Goal: Use online tool/utility: Utilize a website feature to perform a specific function

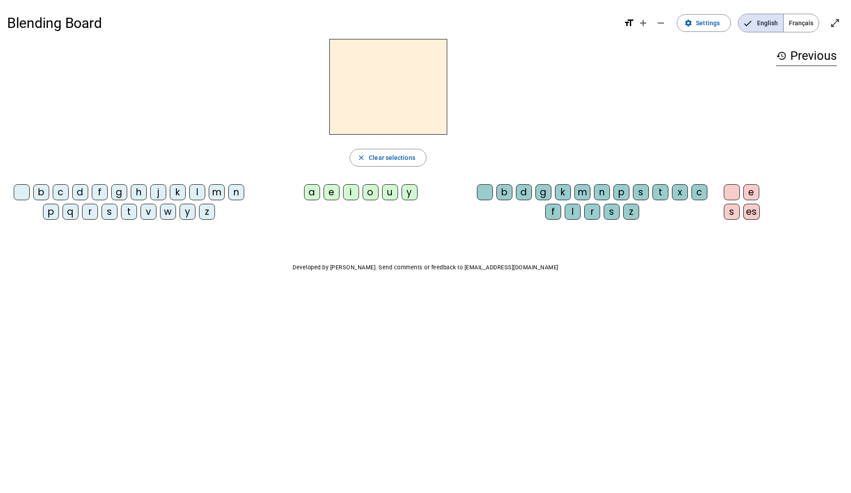
click at [99, 191] on div "f" at bounding box center [100, 192] width 16 height 16
click at [570, 213] on div "l" at bounding box center [573, 212] width 16 height 16
click at [328, 193] on div "e" at bounding box center [332, 192] width 16 height 16
click at [392, 193] on div "u" at bounding box center [390, 192] width 16 height 16
click at [360, 156] on mat-icon "close" at bounding box center [361, 158] width 8 height 8
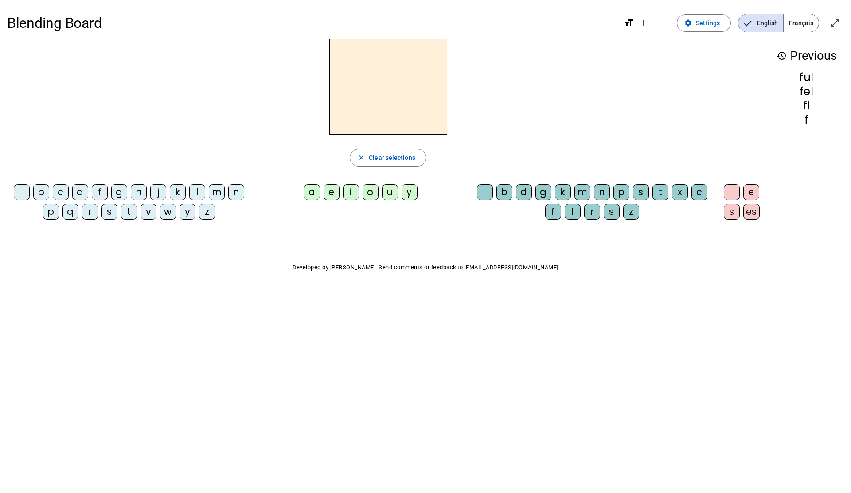
click at [97, 191] on div "f" at bounding box center [100, 192] width 16 height 16
click at [194, 189] on div "l" at bounding box center [197, 192] width 16 height 16
click at [99, 188] on div "f" at bounding box center [100, 192] width 16 height 16
click at [195, 190] on div "l" at bounding box center [197, 192] width 16 height 16
drag, startPoint x: 328, startPoint y: 191, endPoint x: 335, endPoint y: 191, distance: 6.6
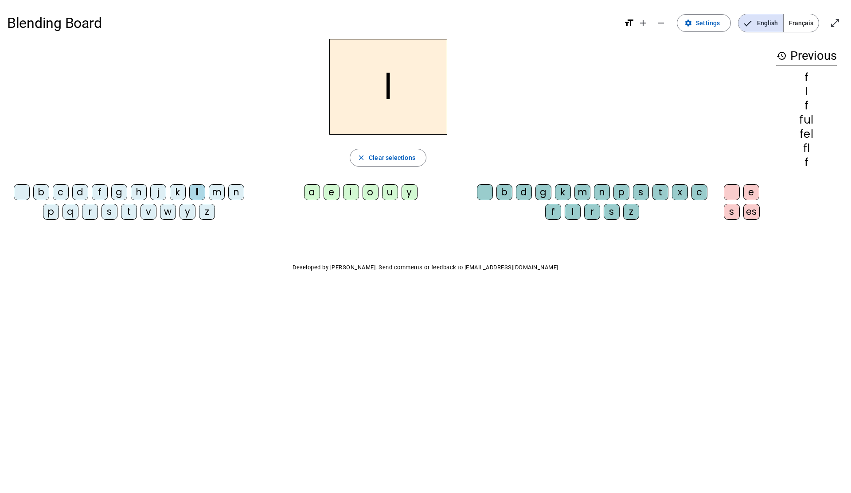
click at [328, 191] on div "e" at bounding box center [332, 192] width 16 height 16
click at [387, 195] on div "u" at bounding box center [390, 192] width 16 height 16
click at [594, 213] on div "r" at bounding box center [592, 212] width 16 height 16
